Goal: Task Accomplishment & Management: Complete application form

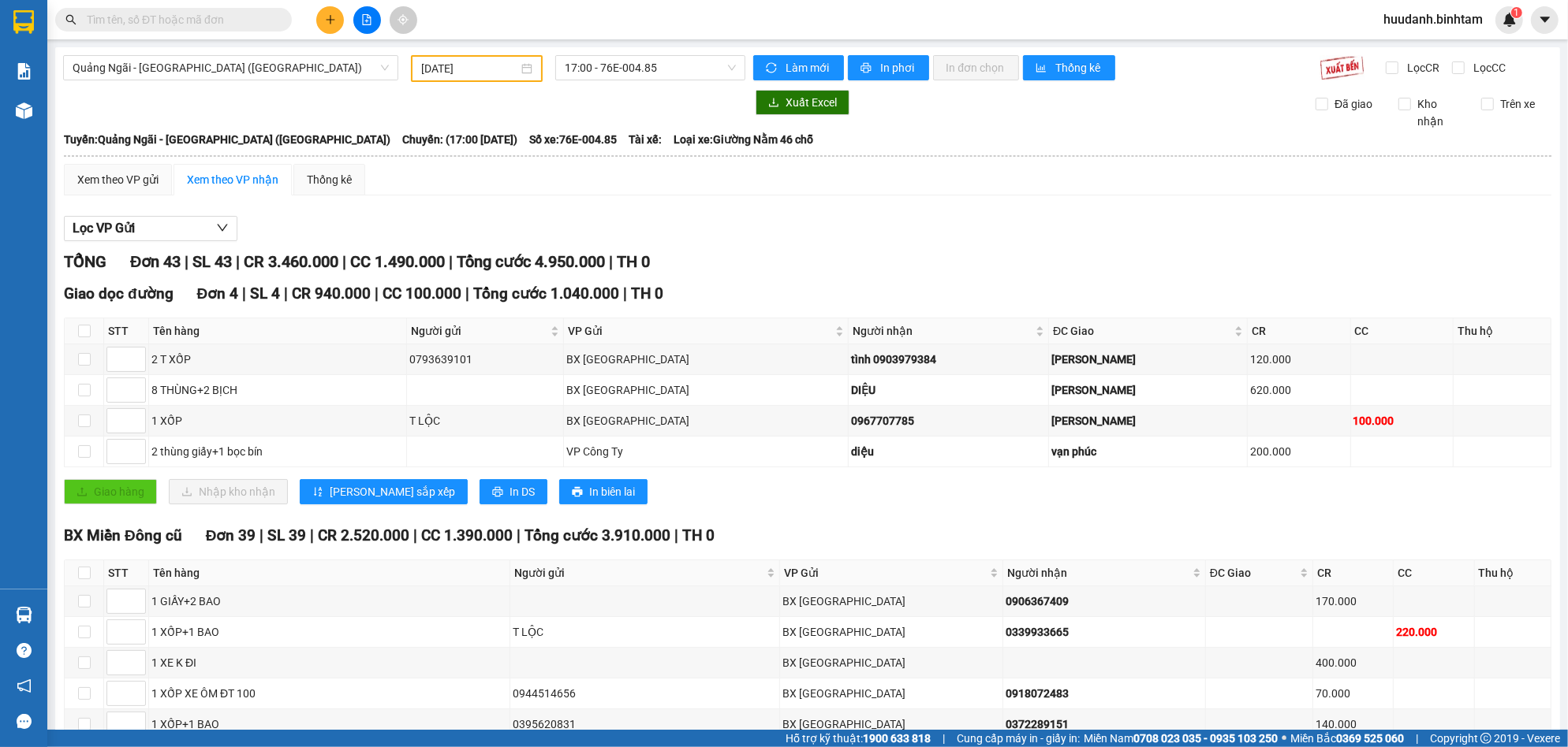
click at [324, 13] on button at bounding box center [329, 20] width 27 height 27
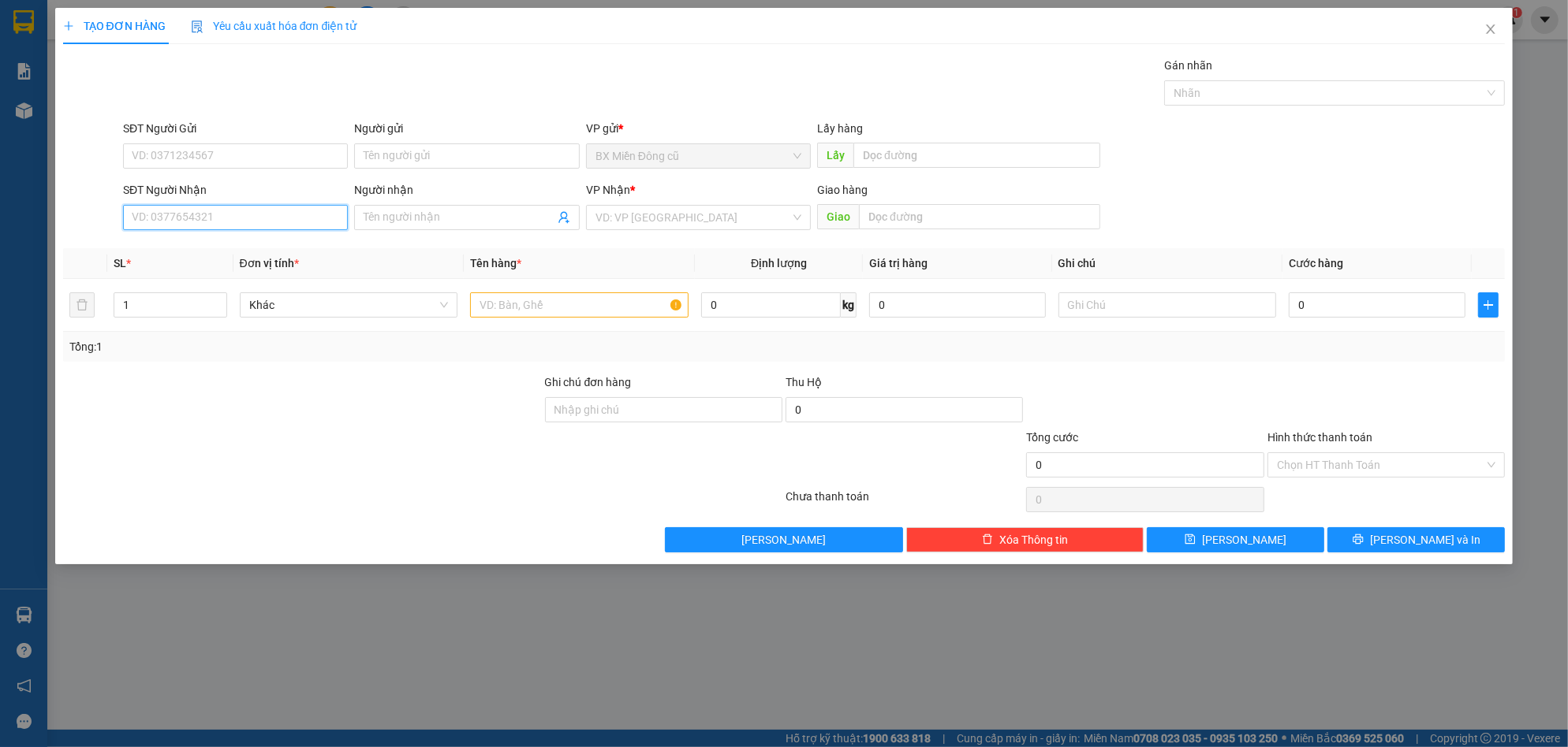
click at [222, 219] on input "SĐT Người Nhận" at bounding box center [235, 217] width 225 height 25
type input "0334631457"
click at [682, 208] on div "VP Nhận * VD: VP [GEOGRAPHIC_DATA]" at bounding box center [698, 208] width 225 height 56
click at [670, 220] on input "search" at bounding box center [692, 217] width 194 height 24
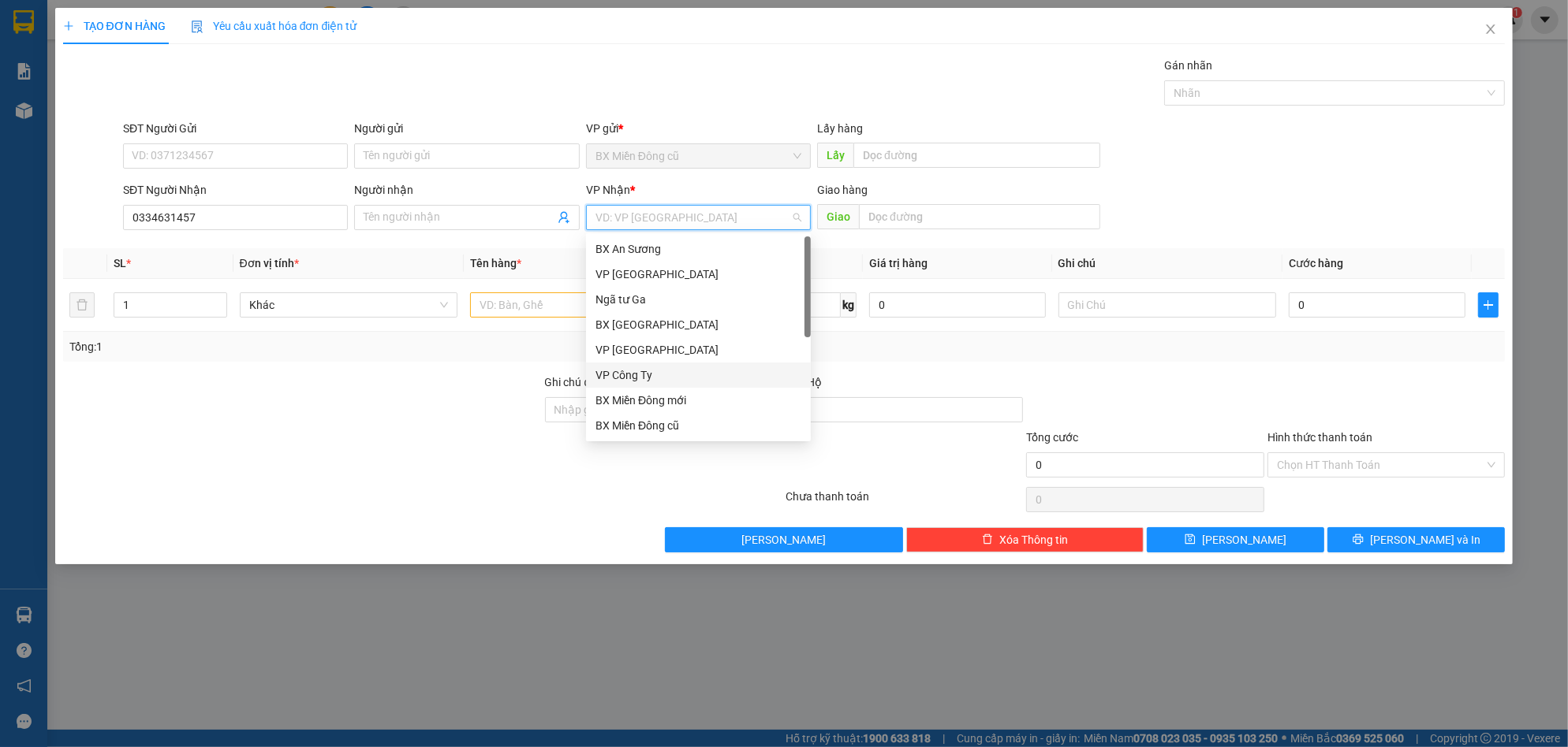
click at [637, 376] on div "VP Công Ty" at bounding box center [698, 375] width 206 height 17
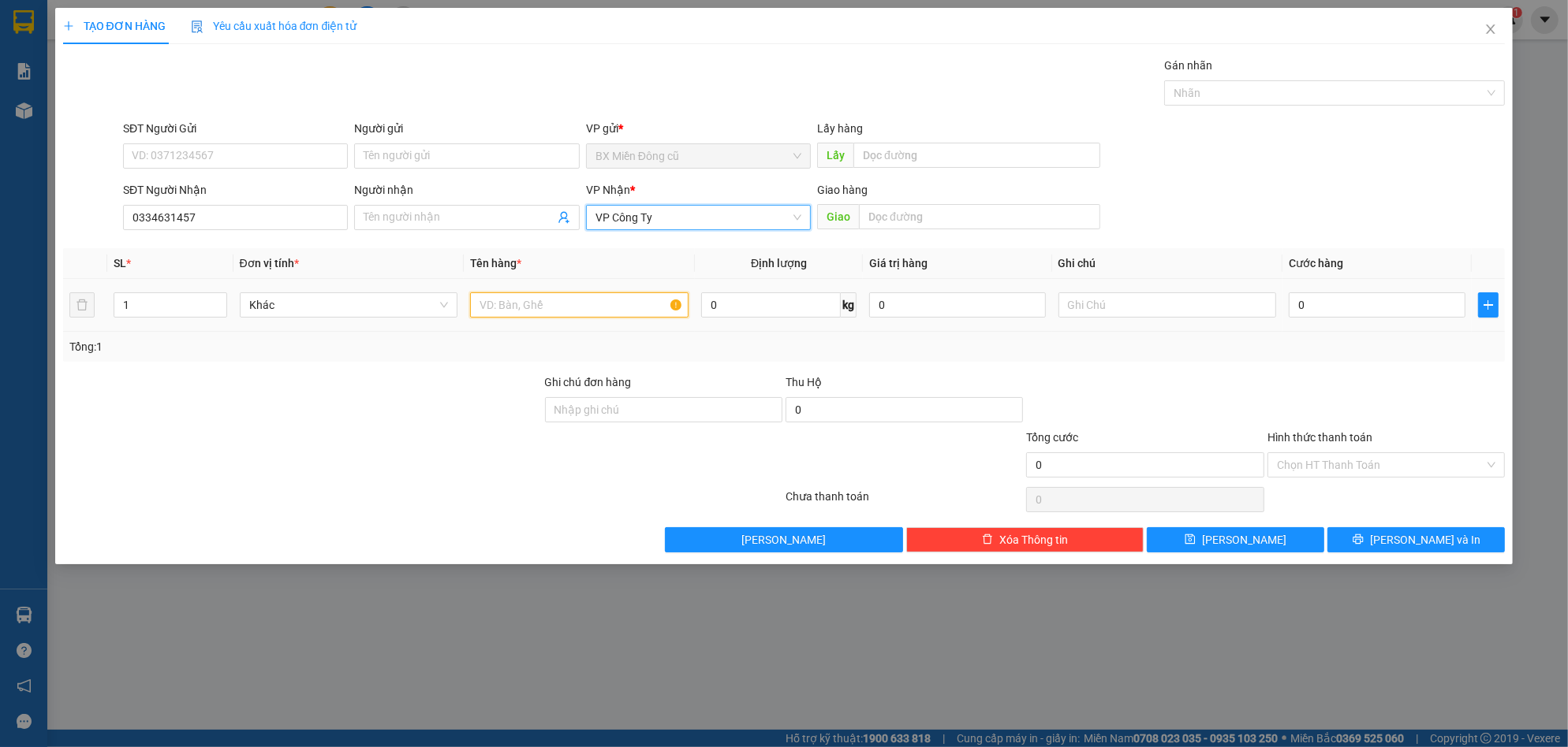
click at [530, 302] on input "text" at bounding box center [579, 305] width 219 height 25
paste input "ị"
paste input "ă"
paste input "ắng"
type input "1 bịch trắng"
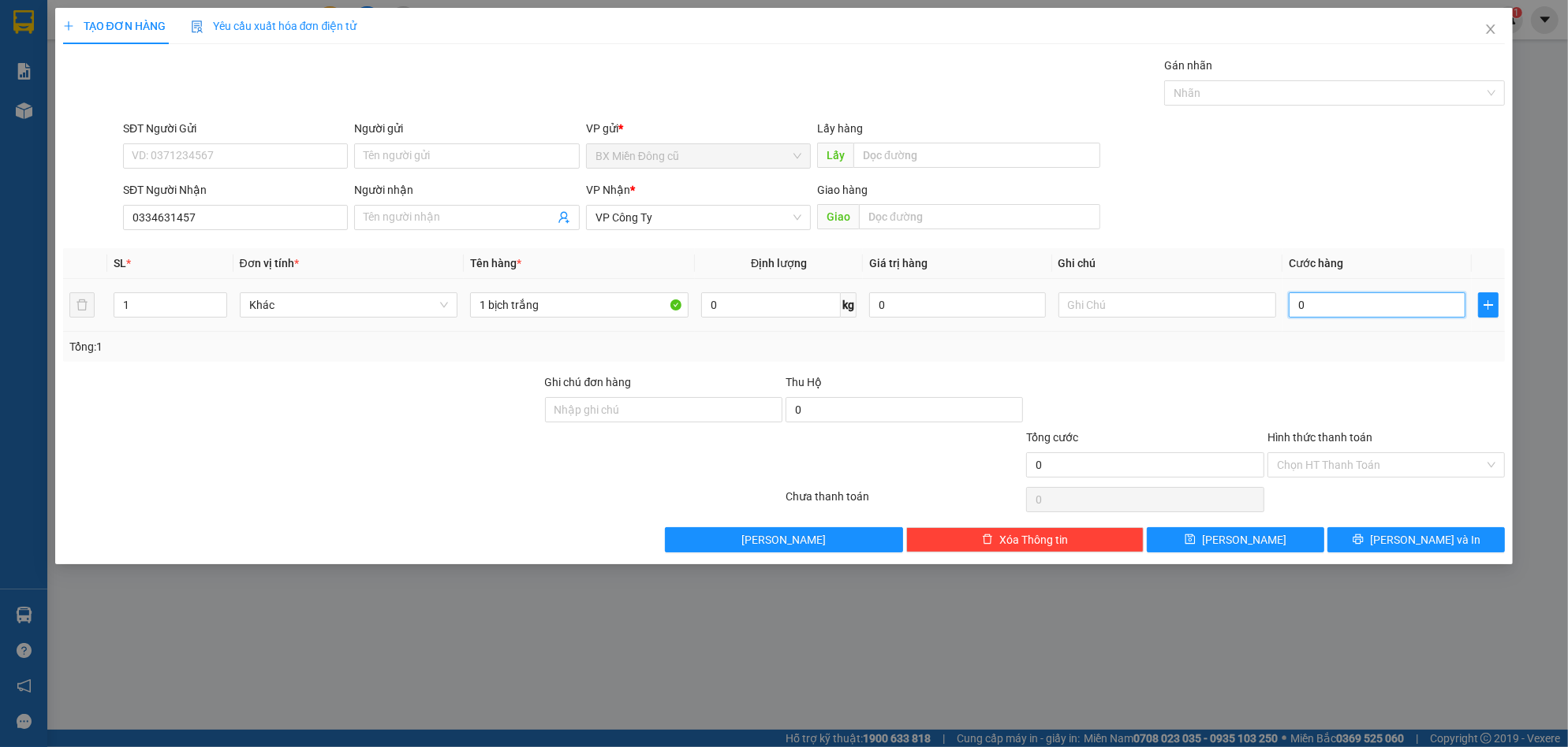
click at [1345, 314] on input "0" at bounding box center [1376, 305] width 176 height 25
type input "5"
type input "50"
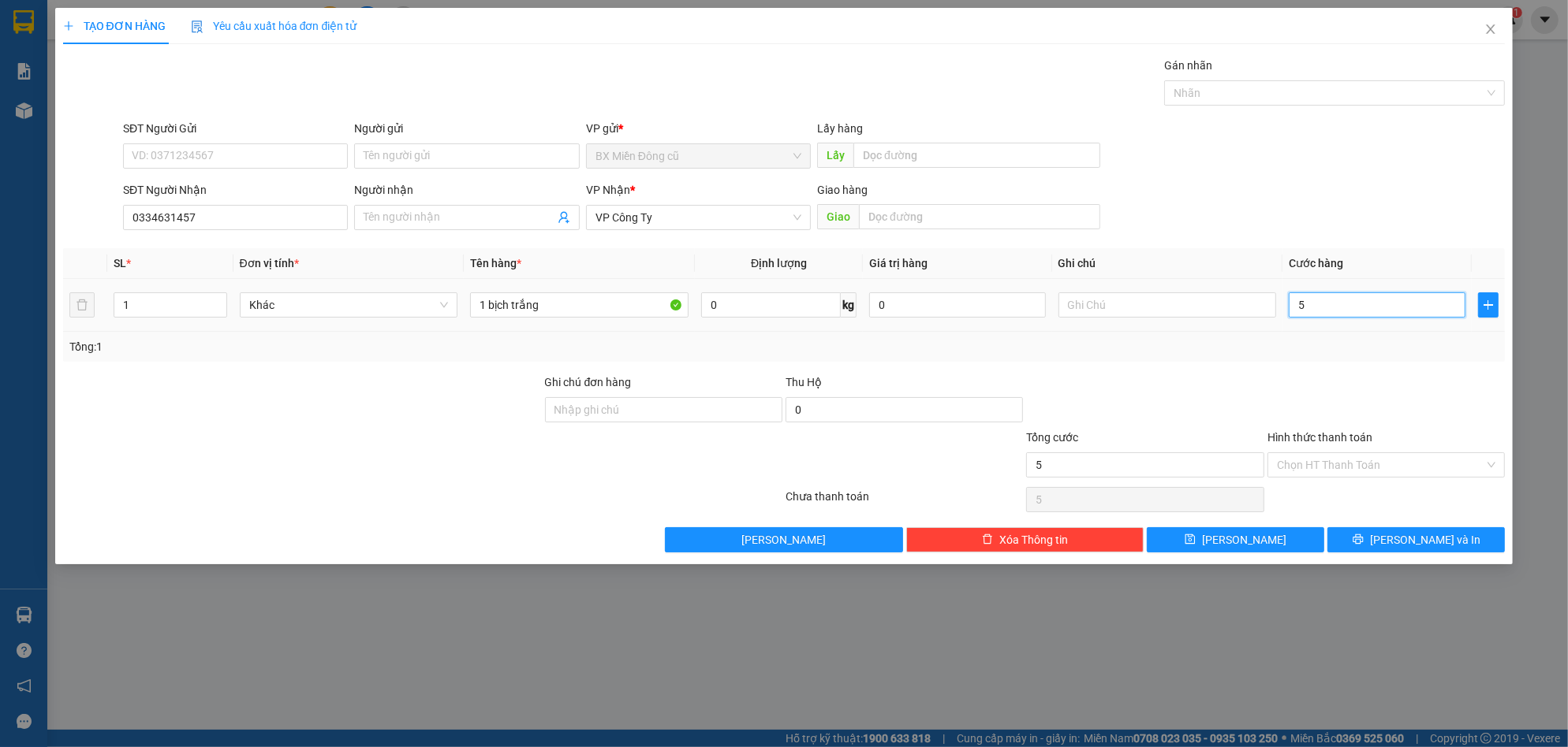
type input "50"
type input "500"
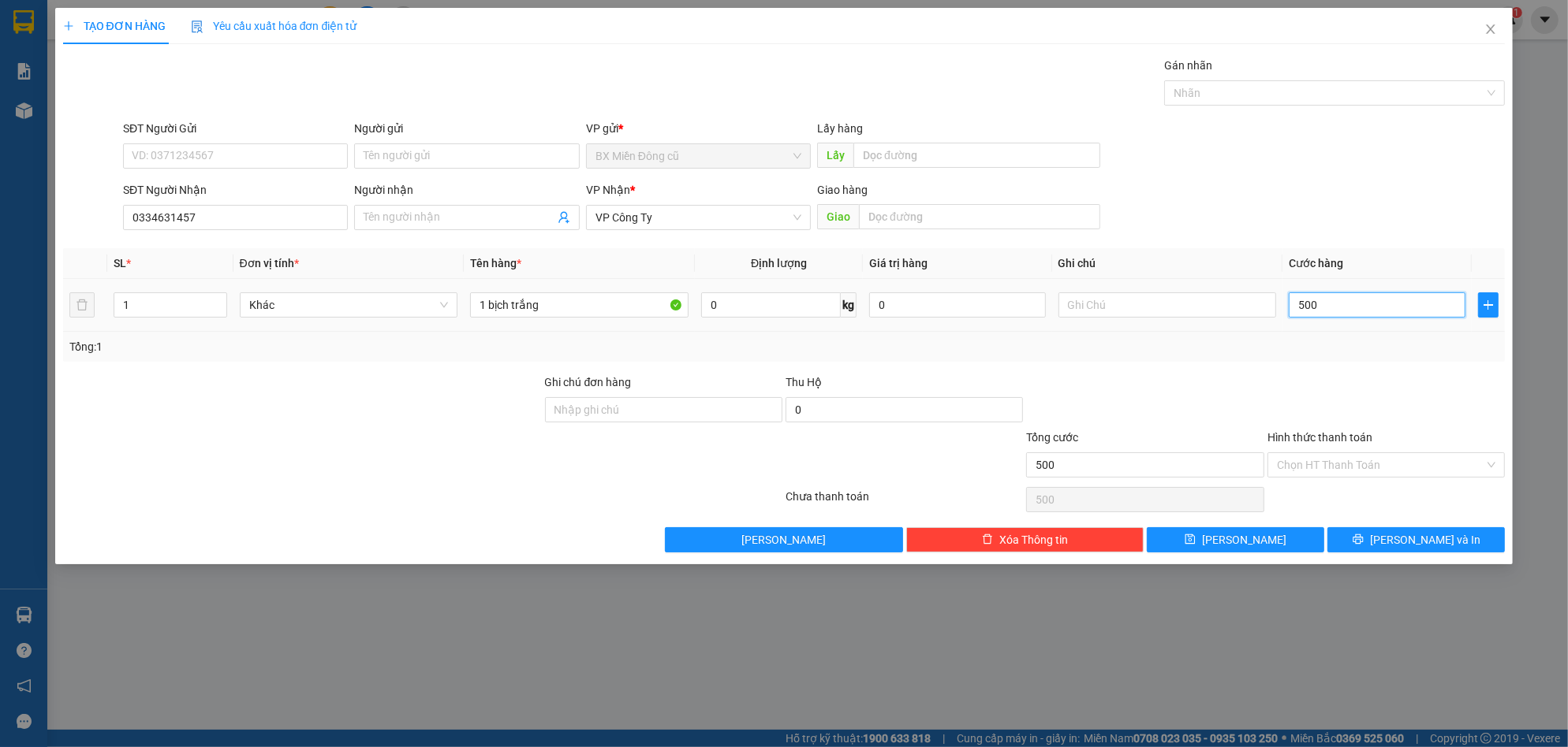
type input "5.000"
type input "50.000"
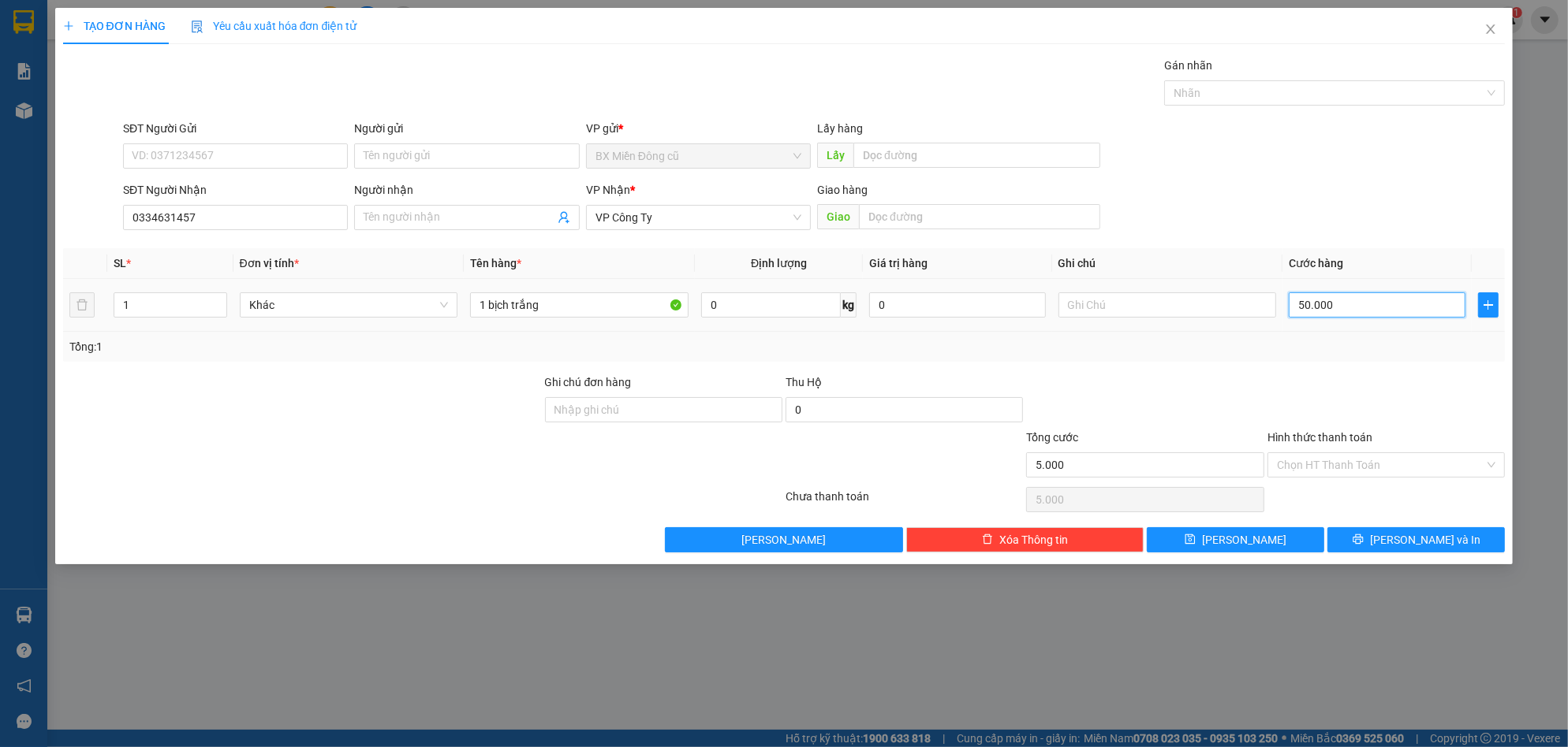
type input "50.000"
click at [1384, 531] on button "[PERSON_NAME] và In" at bounding box center [1416, 540] width 177 height 25
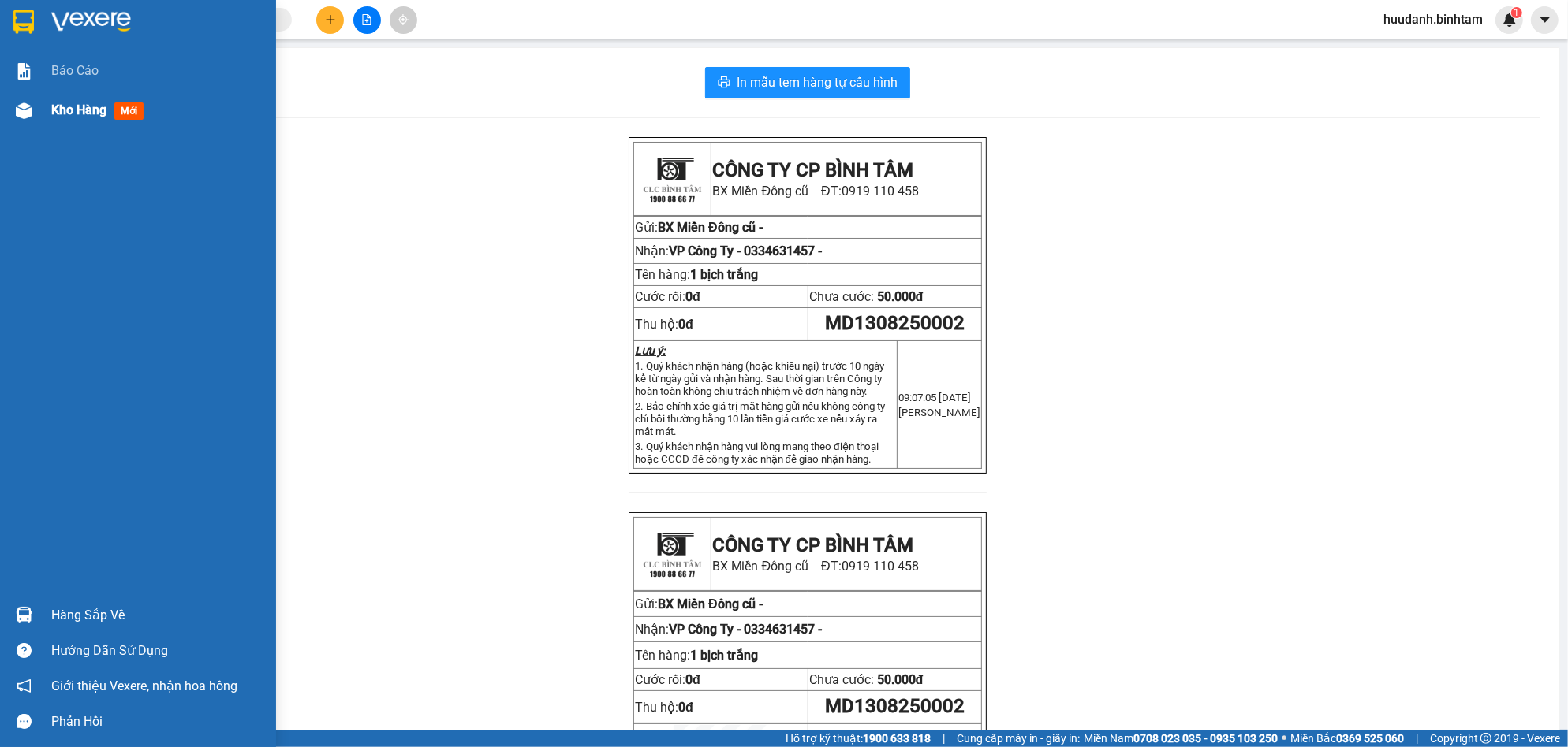
click at [60, 115] on span "Kho hàng" at bounding box center [78, 110] width 56 height 15
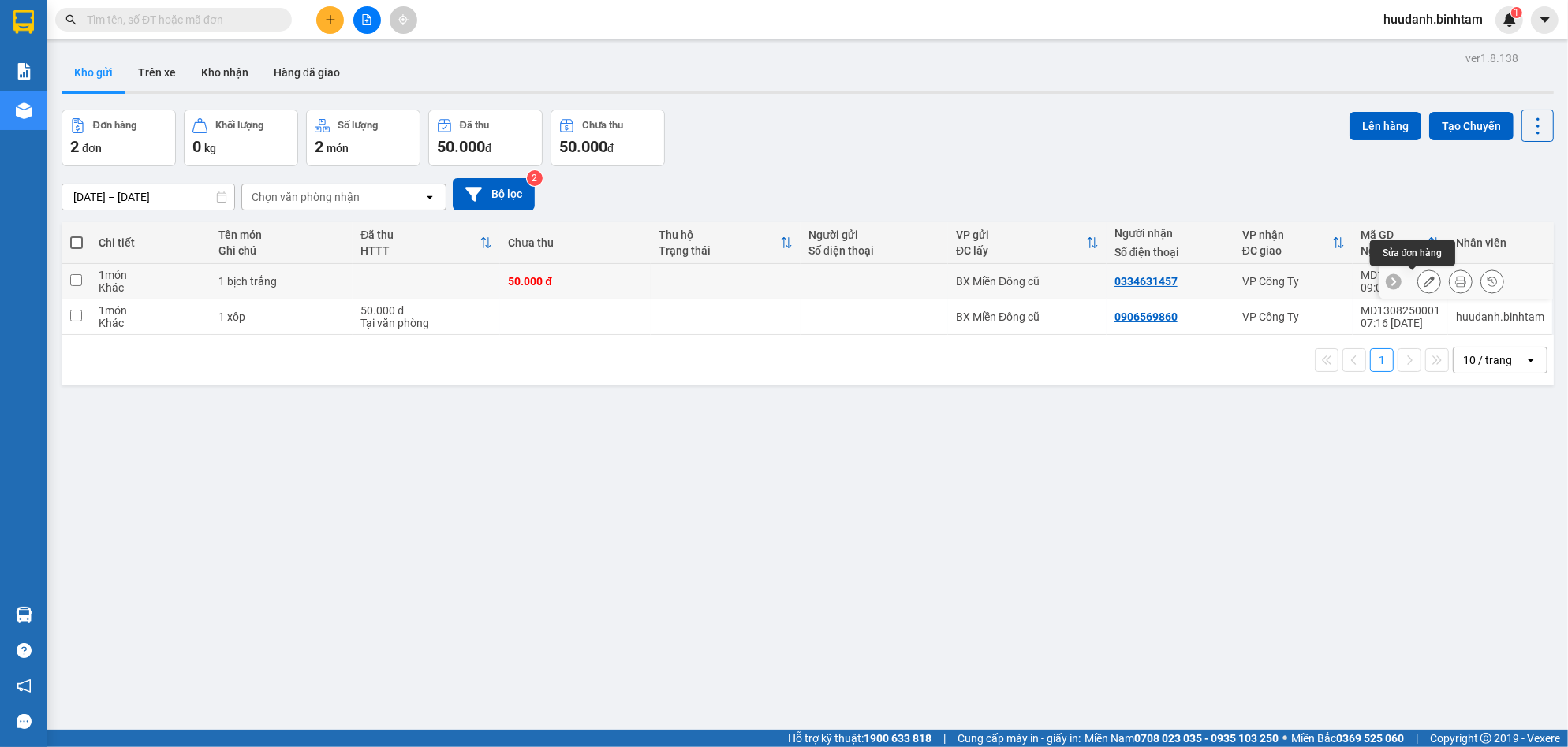
click at [1424, 279] on icon at bounding box center [1429, 282] width 11 height 11
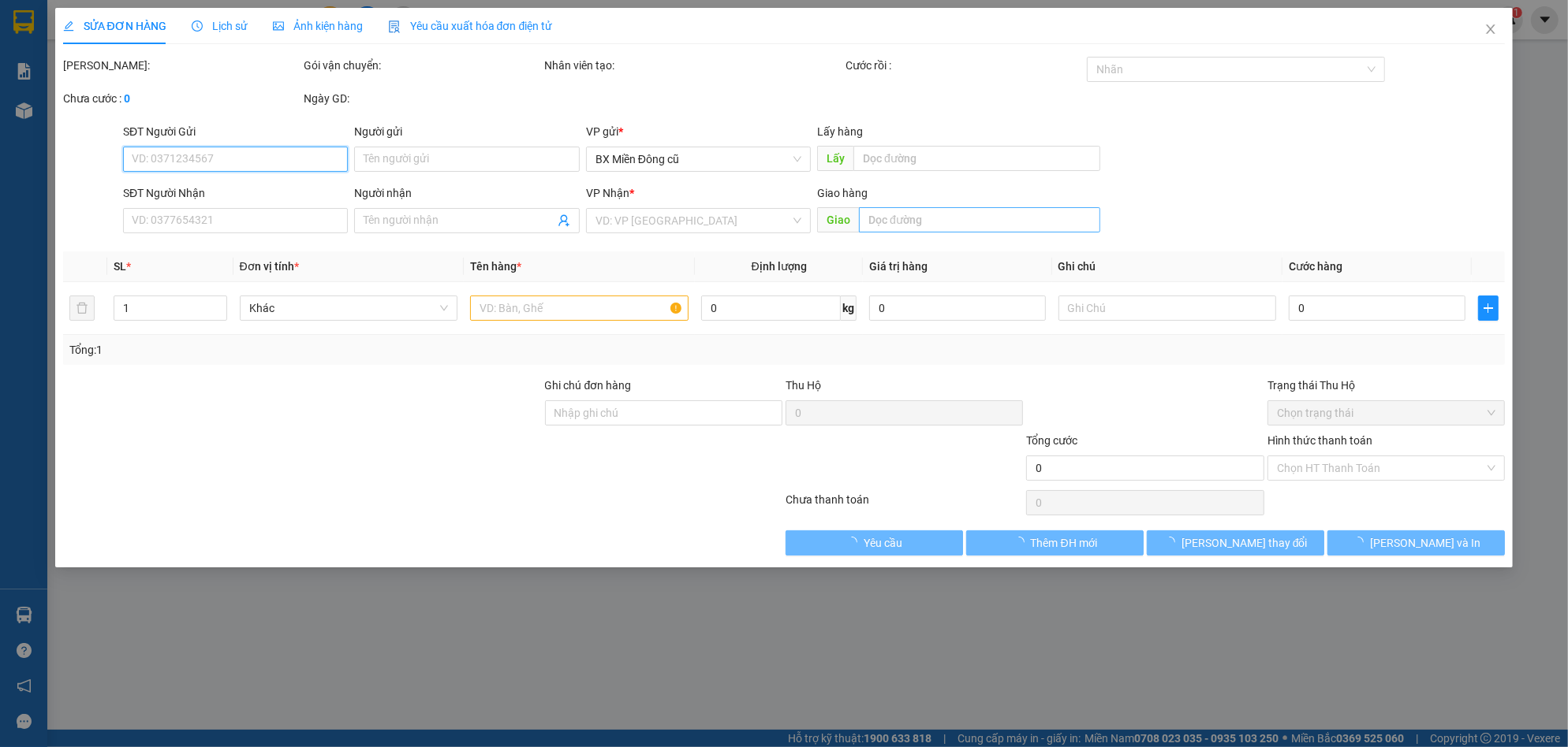
type input "0334631457"
type input "50.000"
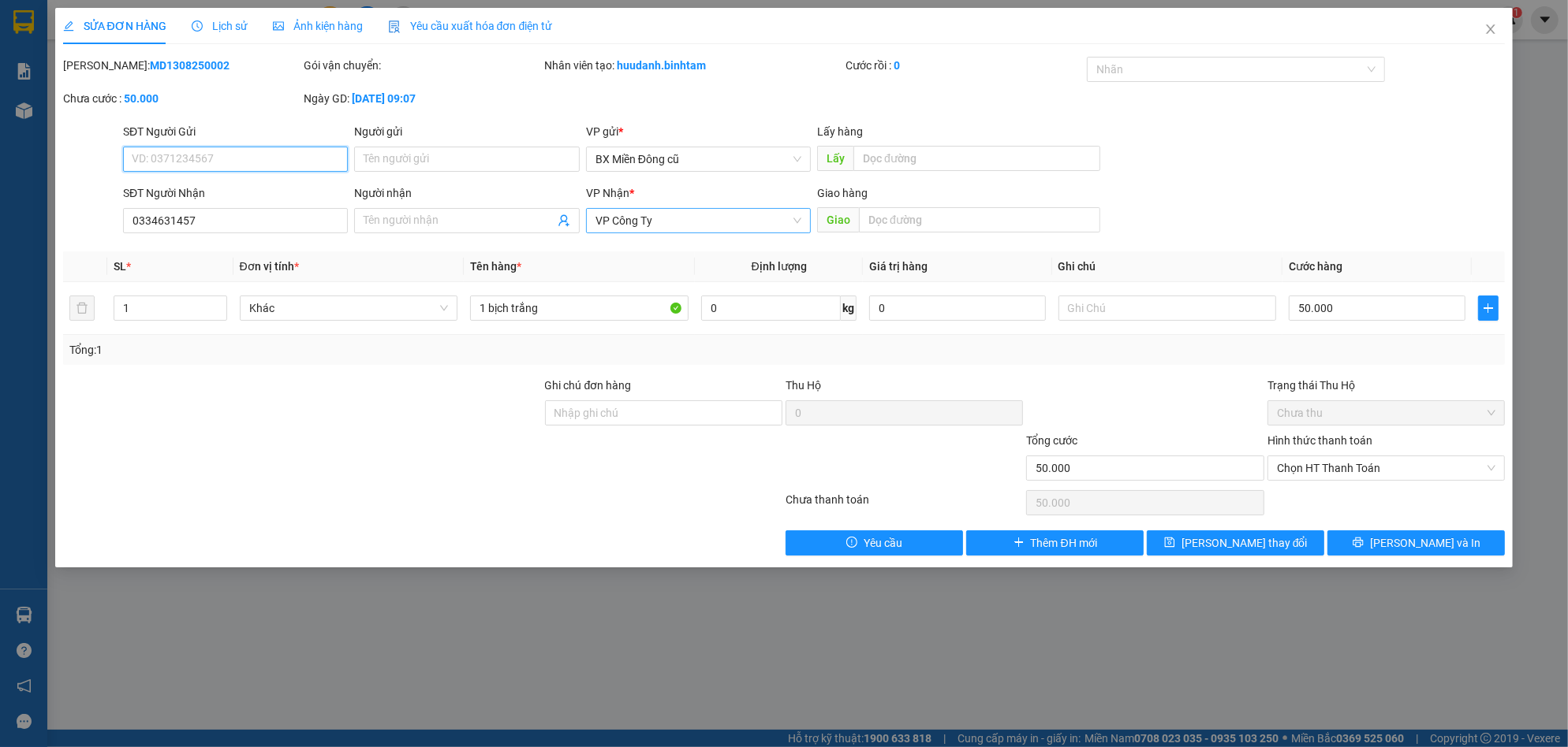
click at [726, 220] on span "VP Công Ty" at bounding box center [698, 220] width 206 height 24
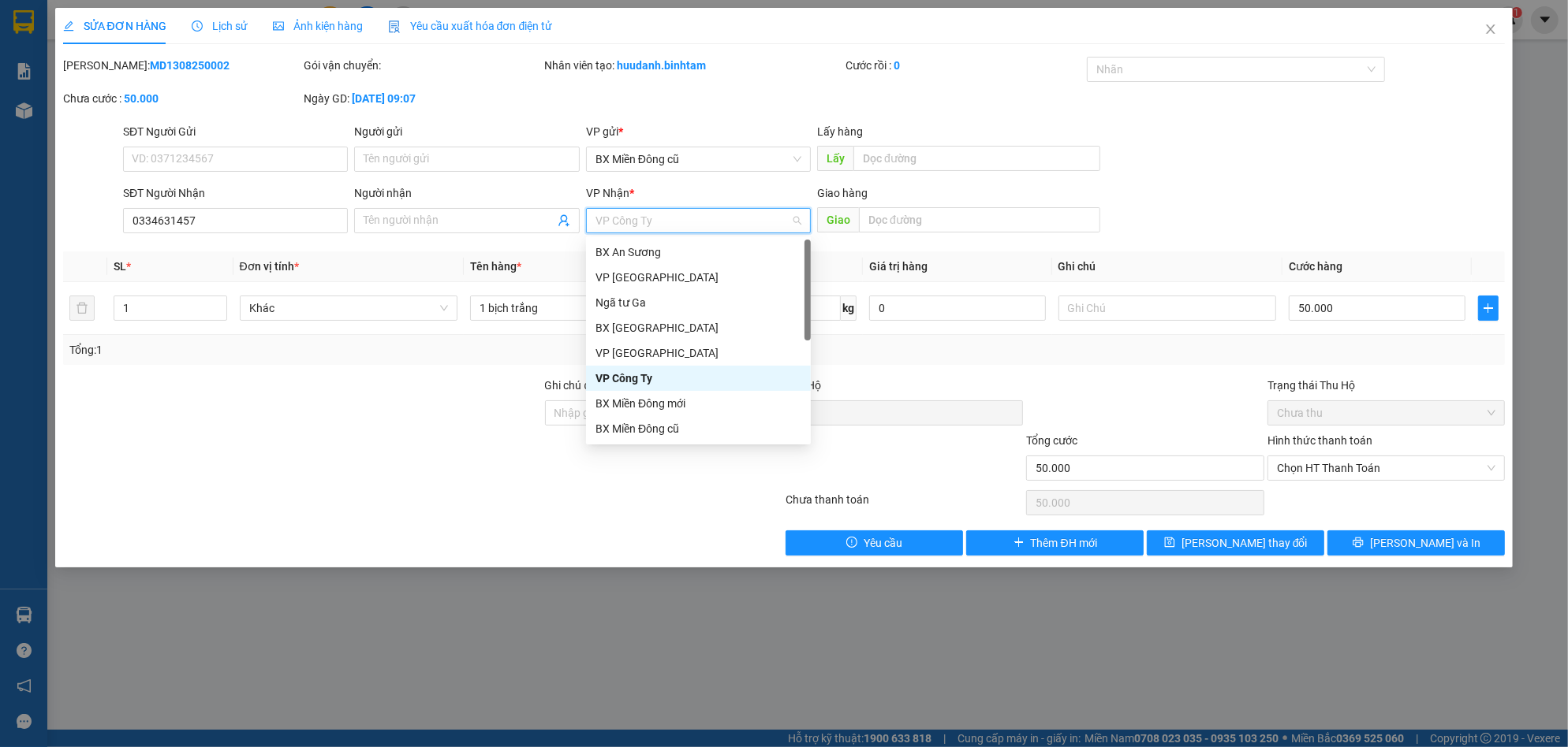
scroll to position [50, 0]
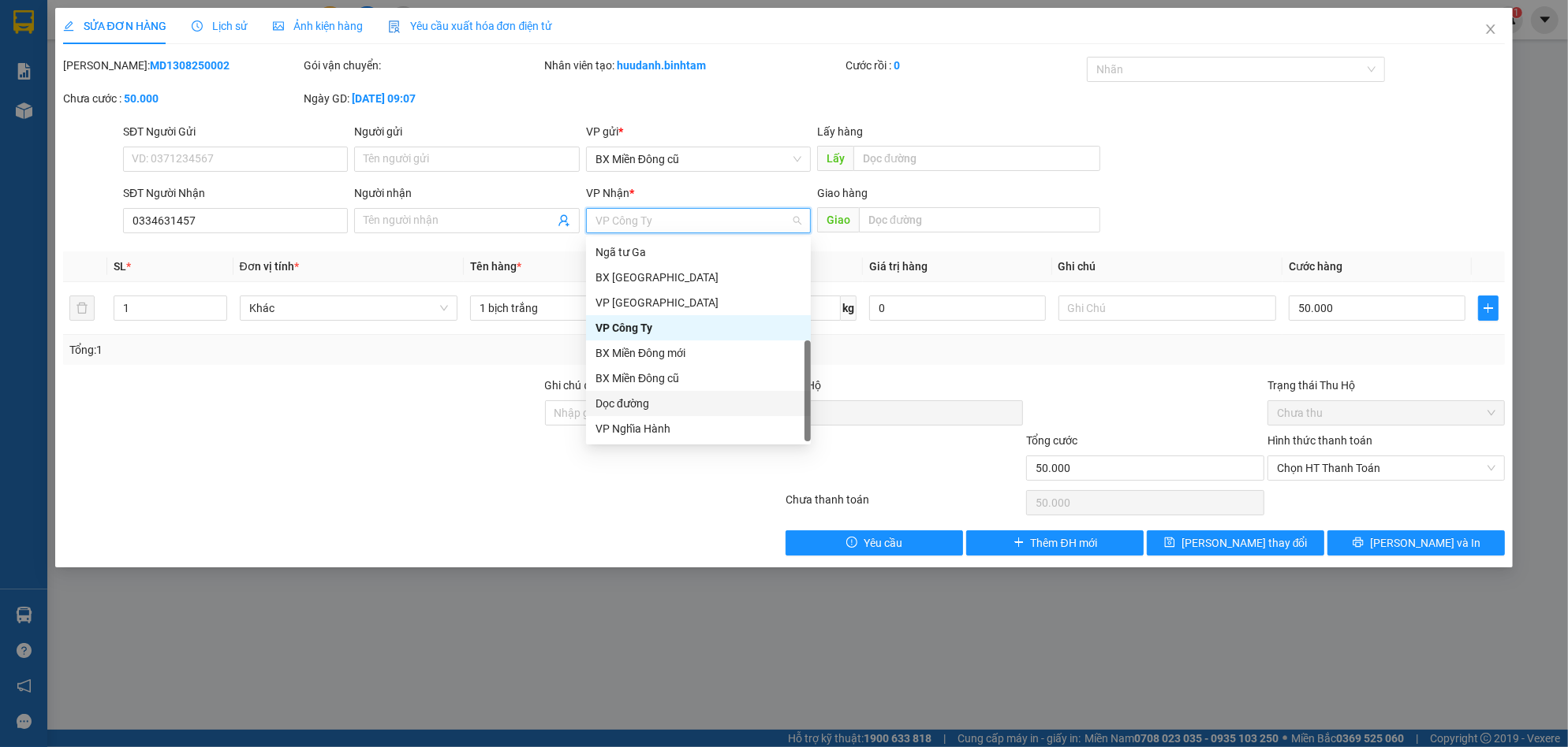
click at [650, 396] on div "Dọc đường" at bounding box center [698, 404] width 206 height 17
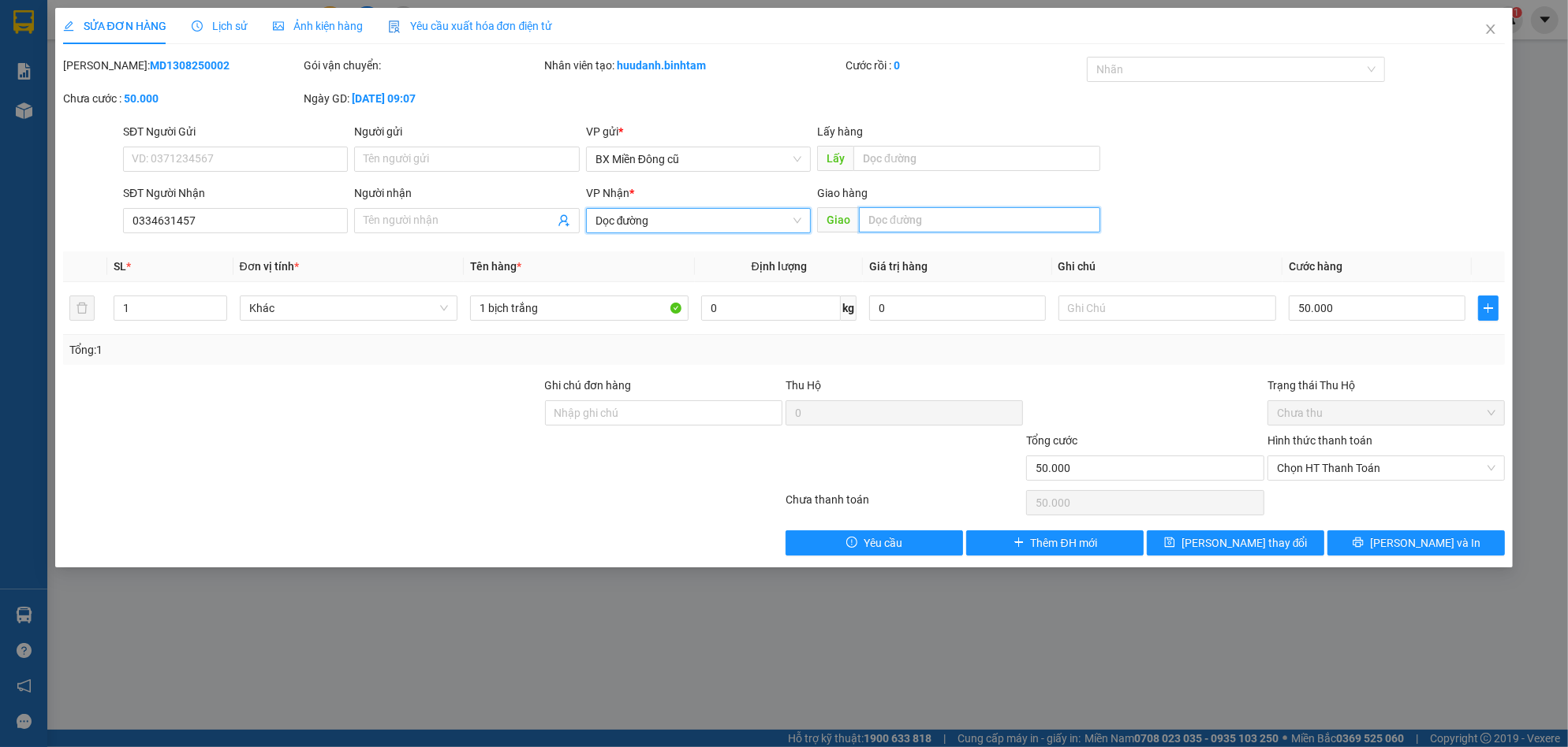
click at [909, 213] on input "text" at bounding box center [979, 220] width 242 height 25
paste input "ịn"
paste input "ê"
type input "tịnh khê"
click at [1398, 540] on button "[PERSON_NAME] và In" at bounding box center [1416, 543] width 177 height 25
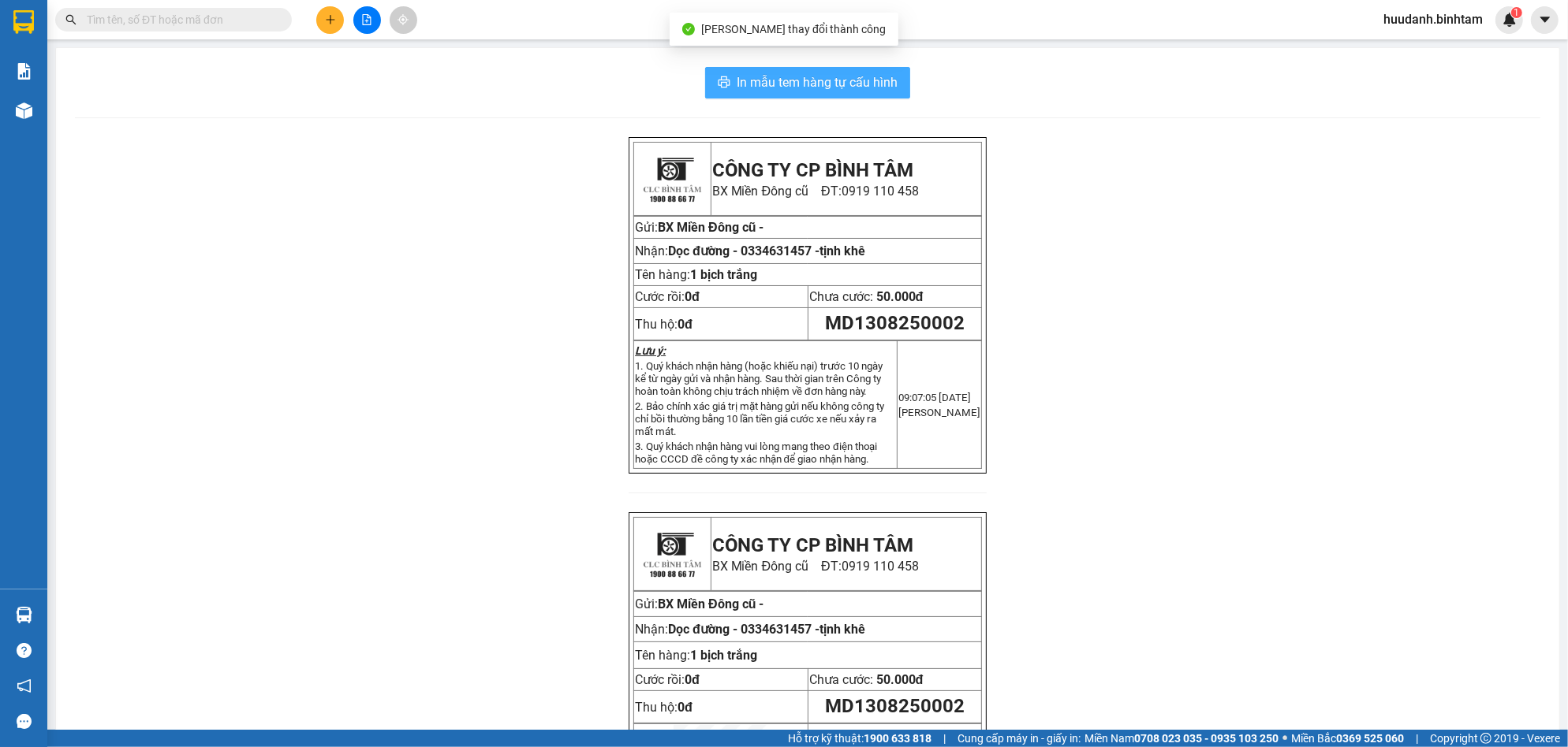
click at [862, 77] on span "In mẫu tem hàng tự cấu hình" at bounding box center [817, 82] width 161 height 20
